Goal: Navigation & Orientation: Find specific page/section

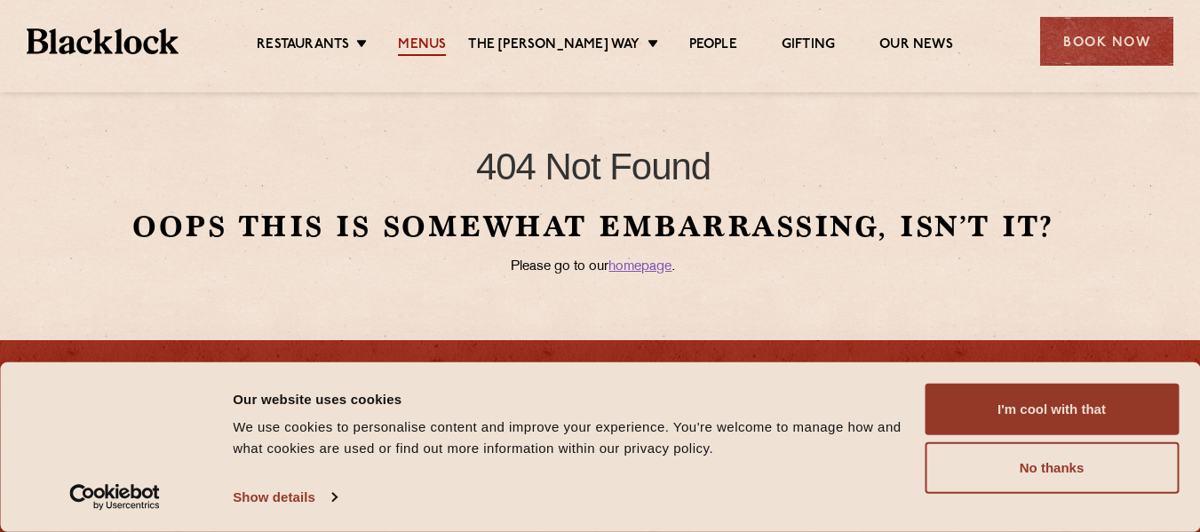
click at [437, 47] on link "Menus" at bounding box center [422, 46] width 48 height 20
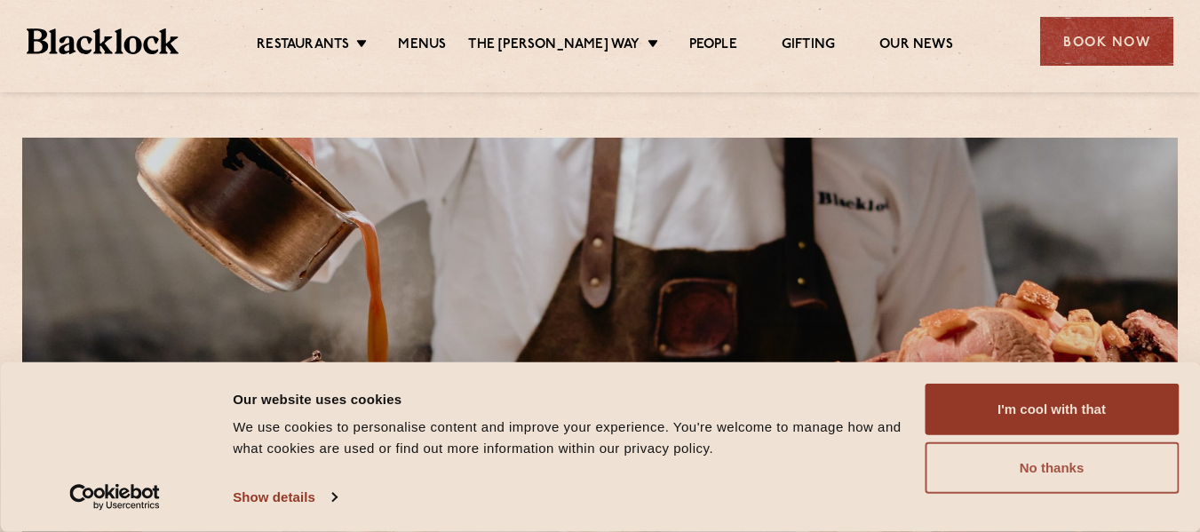
click at [997, 468] on button "No thanks" at bounding box center [1051, 467] width 254 height 51
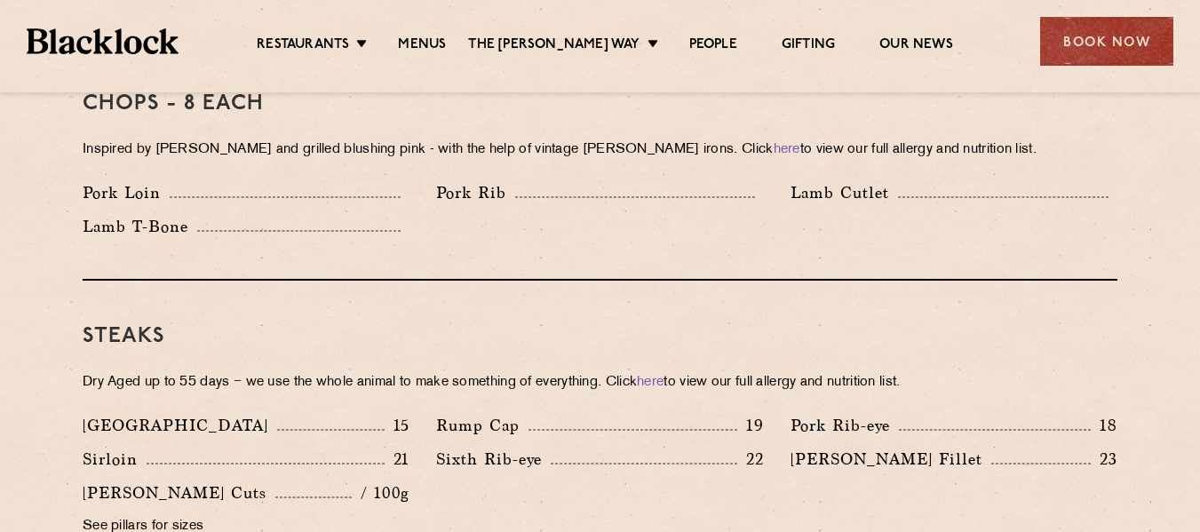
scroll to position [1463, 0]
